Goal: Information Seeking & Learning: Learn about a topic

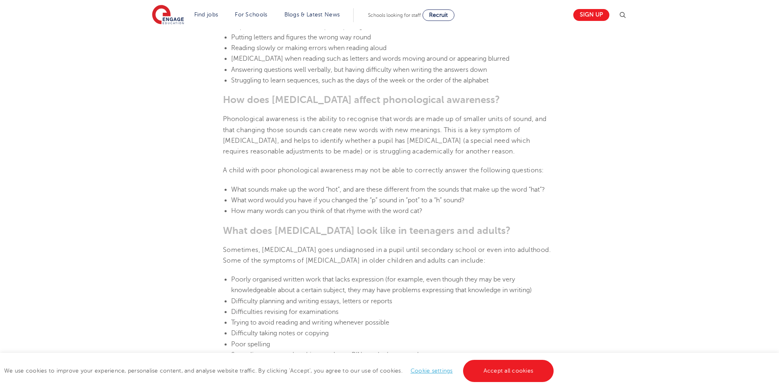
scroll to position [943, 0]
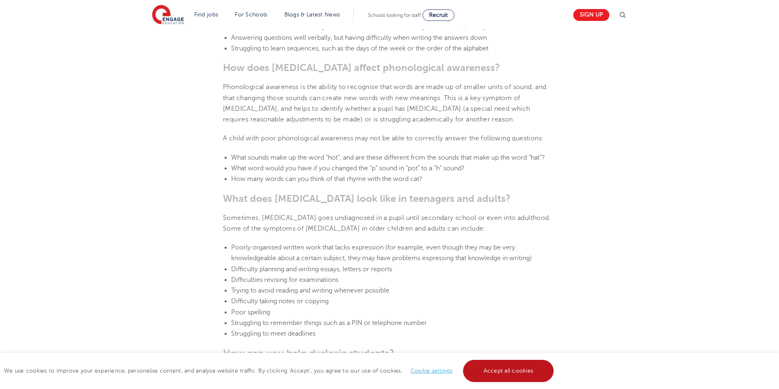
click at [522, 371] on link "Accept all cookies" at bounding box center [508, 371] width 91 height 22
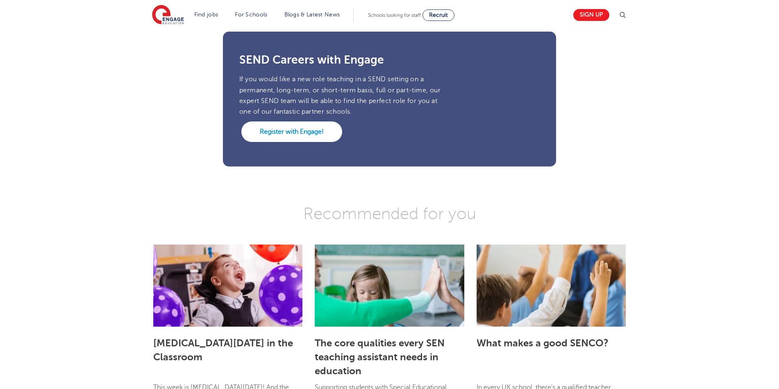
scroll to position [2214, 0]
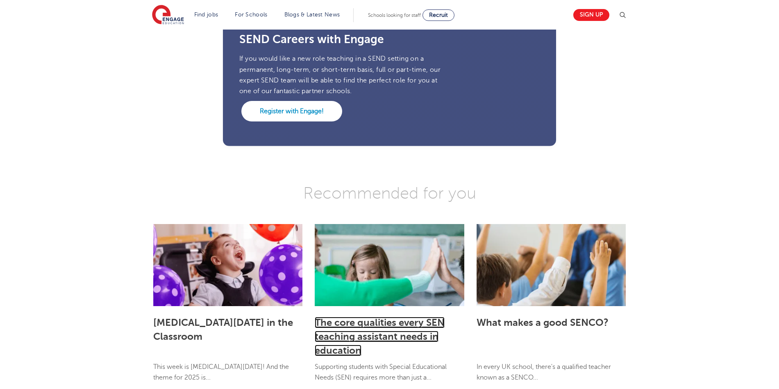
click at [359, 321] on link "The core qualities every SEN teaching assistant needs in education" at bounding box center [380, 336] width 130 height 39
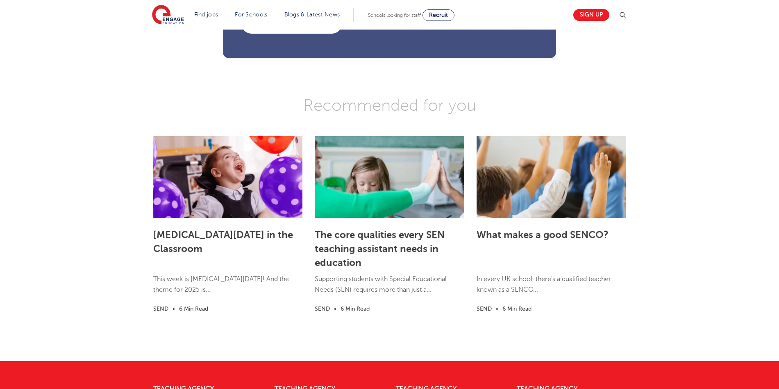
scroll to position [2419, 0]
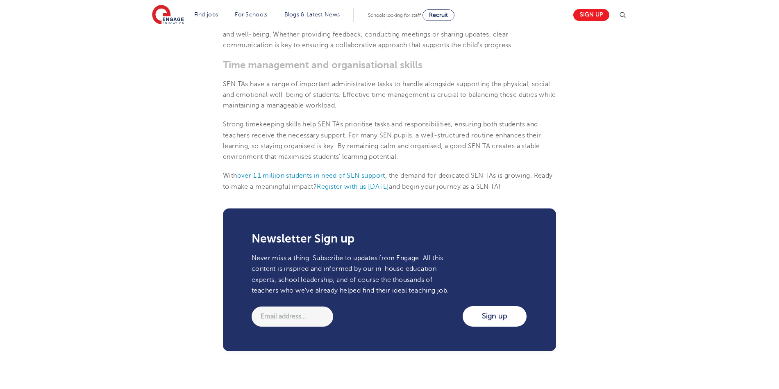
scroll to position [902, 0]
